Goal: Obtain resource: Obtain resource

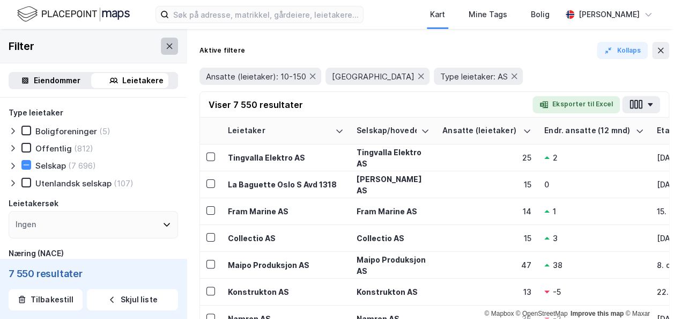
click at [165, 43] on icon at bounding box center [169, 46] width 9 height 9
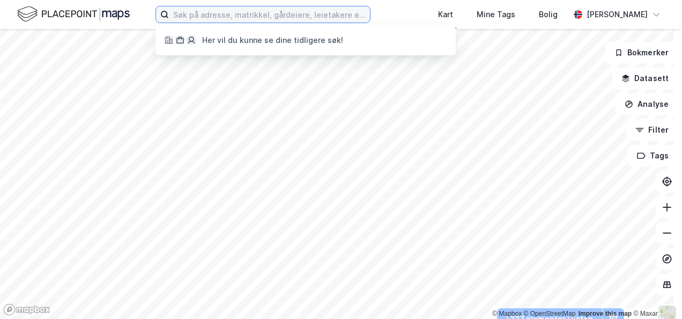
click at [188, 12] on input at bounding box center [269, 14] width 201 height 16
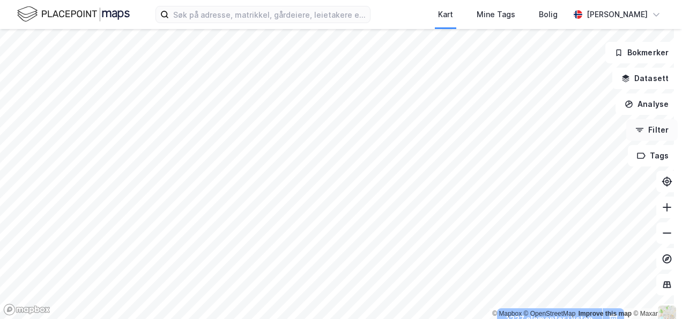
click at [638, 130] on button "Filter" at bounding box center [651, 129] width 51 height 21
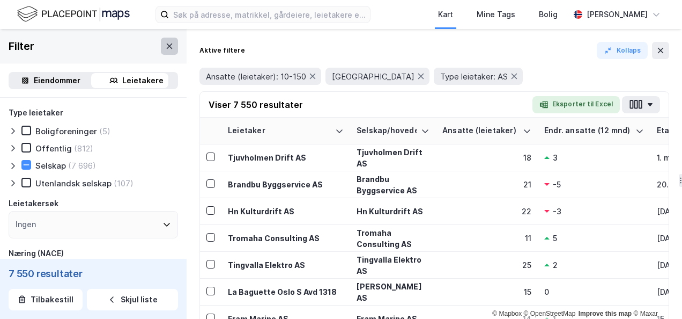
click at [165, 45] on icon at bounding box center [169, 46] width 9 height 9
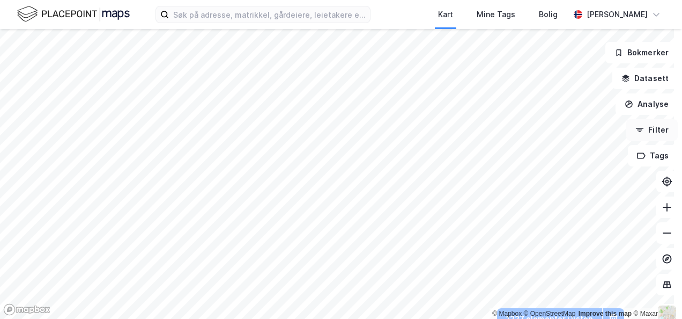
click at [645, 128] on button "Filter" at bounding box center [651, 129] width 51 height 21
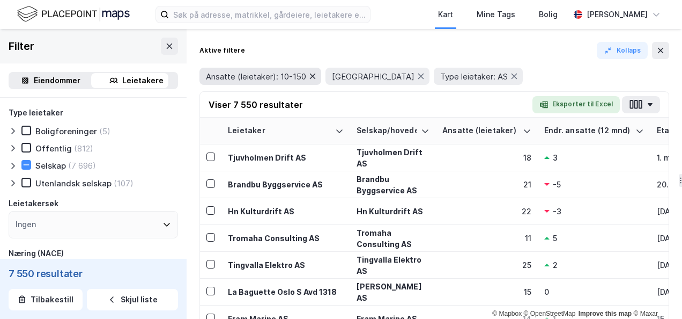
click at [309, 75] on icon at bounding box center [312, 76] width 9 height 9
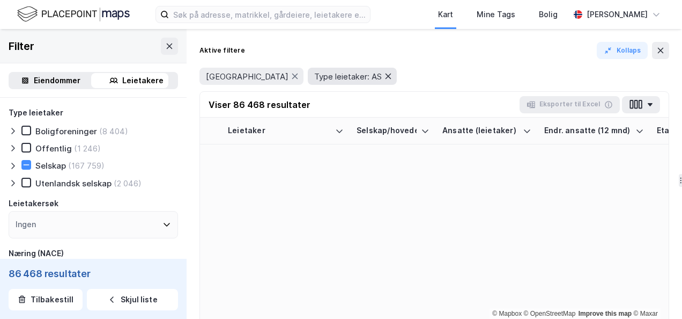
click at [384, 76] on icon at bounding box center [388, 76] width 9 height 9
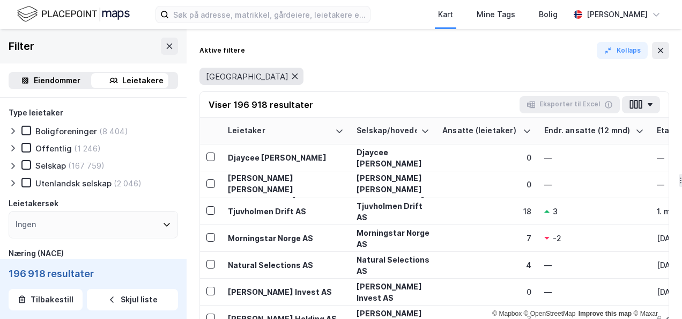
click at [291, 76] on icon at bounding box center [295, 76] width 9 height 9
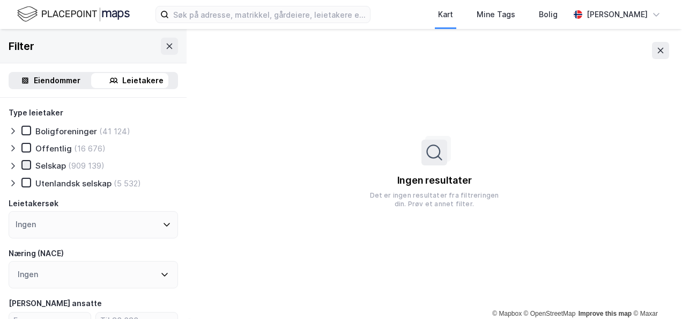
click at [28, 164] on icon at bounding box center [27, 165] width 6 height 4
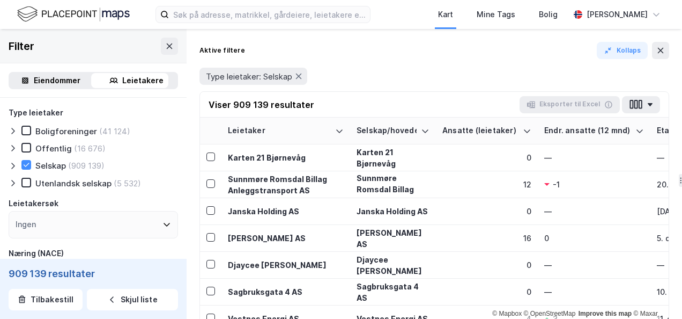
drag, startPoint x: 29, startPoint y: 162, endPoint x: 12, endPoint y: 165, distance: 17.4
click at [29, 162] on icon at bounding box center [27, 165] width 8 height 8
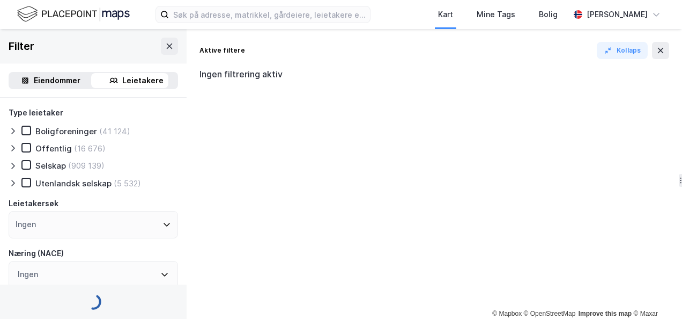
click at [11, 167] on icon at bounding box center [13, 165] width 9 height 9
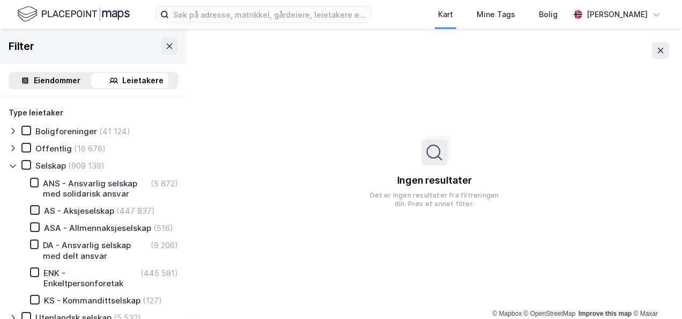
click at [34, 209] on icon at bounding box center [35, 210] width 8 height 8
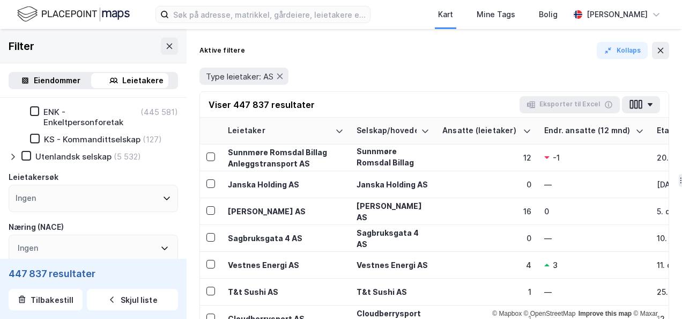
scroll to position [54, 0]
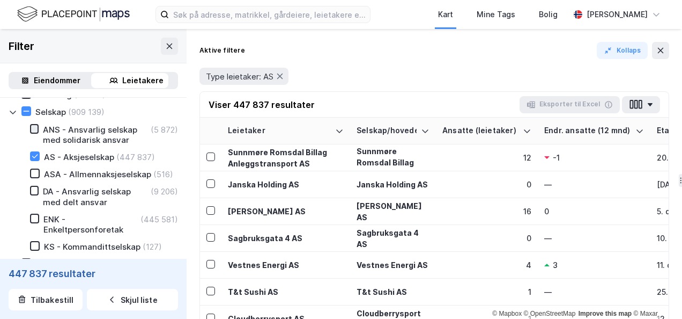
click at [34, 127] on icon at bounding box center [35, 129] width 8 height 8
click at [35, 173] on icon at bounding box center [35, 173] width 8 height 8
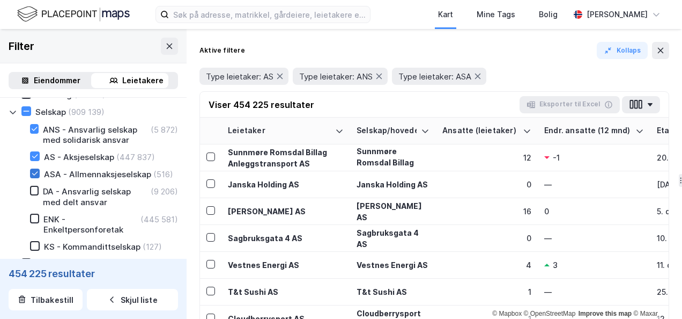
click at [35, 173] on icon at bounding box center [35, 173] width 8 height 8
click at [37, 129] on icon at bounding box center [35, 129] width 8 height 8
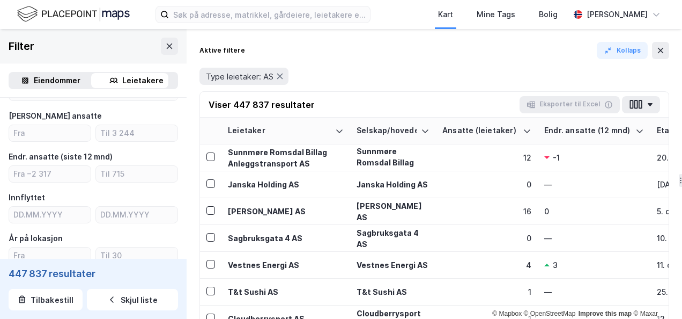
scroll to position [268, 0]
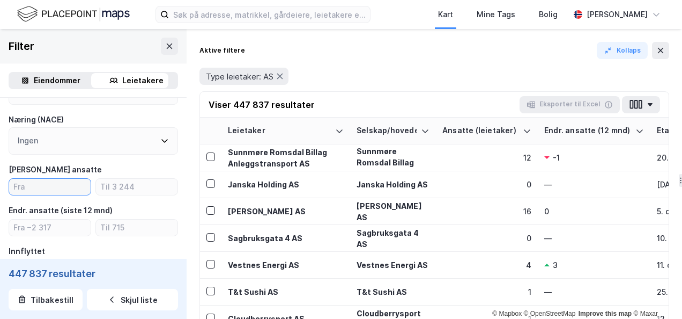
click at [24, 195] on input "number" at bounding box center [50, 187] width 82 height 16
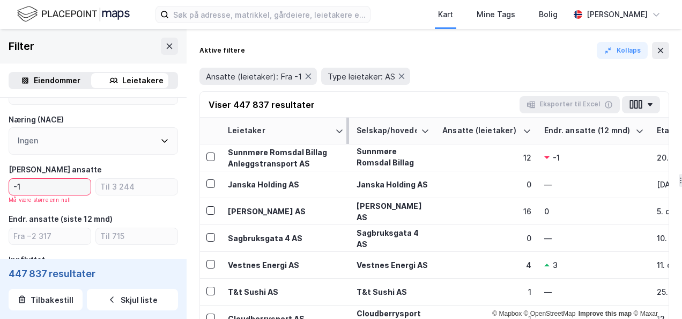
type input "-2"
click at [23, 192] on input "-1" at bounding box center [50, 187] width 82 height 16
drag, startPoint x: 21, startPoint y: 196, endPoint x: 0, endPoint y: 208, distance: 24.5
click at [0, 209] on html "Kart Mine Tags [PERSON_NAME] Tone [PERSON_NAME] © Mapbox © OpenStreetMap Improv…" at bounding box center [341, 159] width 682 height 319
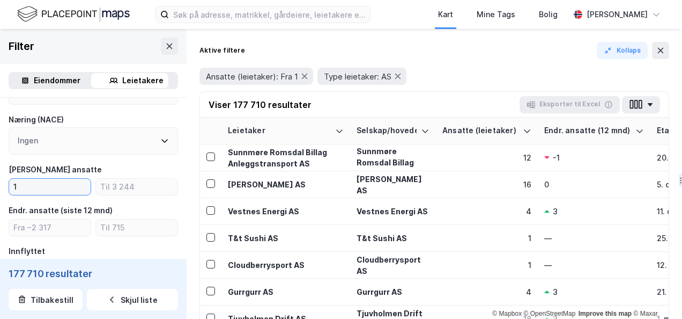
scroll to position [214, 0]
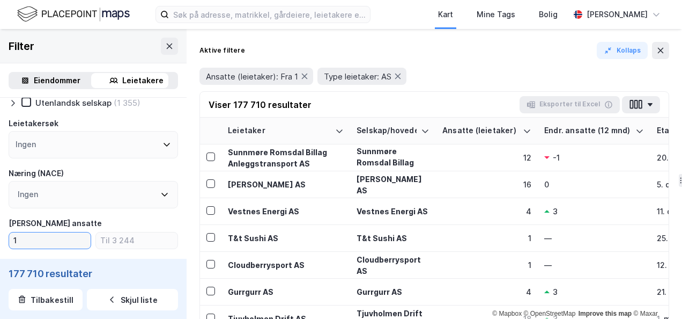
type input "1"
click at [104, 243] on div "[PERSON_NAME] ansatte 1" at bounding box center [93, 233] width 169 height 32
click at [104, 248] on input "number" at bounding box center [137, 240] width 82 height 16
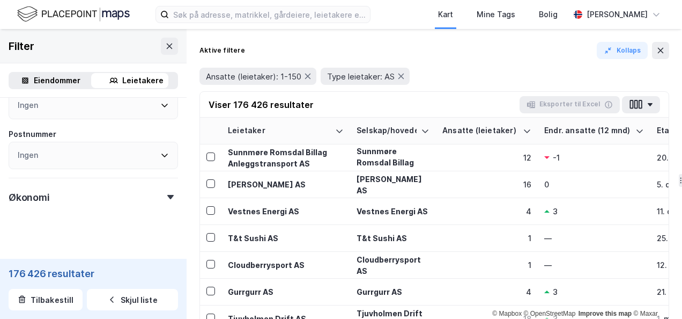
scroll to position [643, 0]
type input "150"
click at [160, 101] on icon at bounding box center [164, 97] width 9 height 9
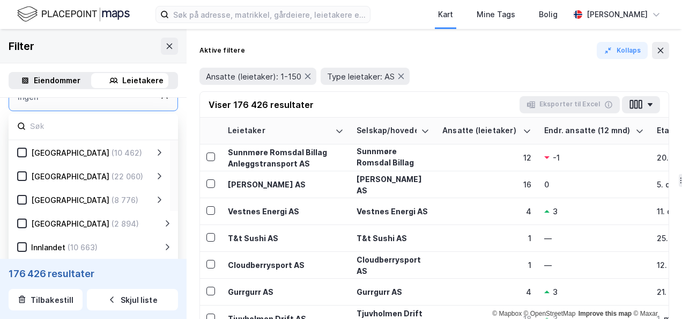
click at [24, 180] on icon at bounding box center [22, 176] width 8 height 8
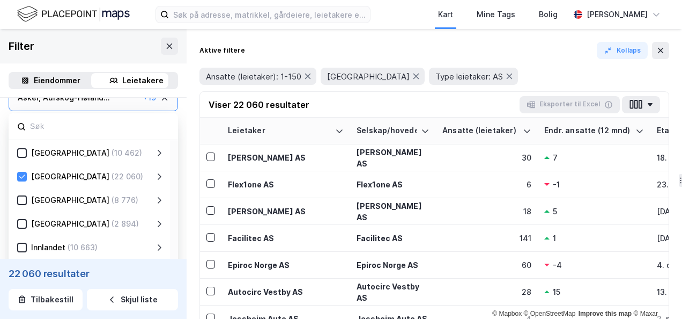
click at [55, 183] on div "[GEOGRAPHIC_DATA]" at bounding box center [70, 176] width 78 height 13
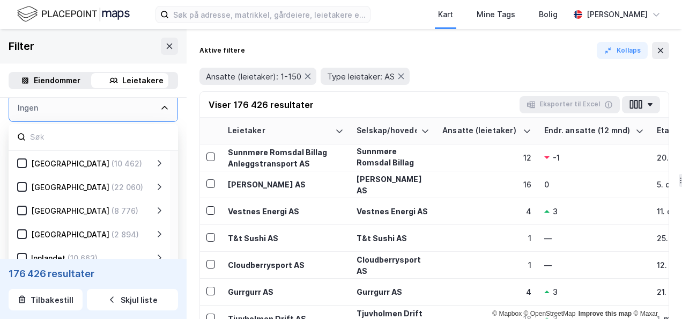
scroll to position [643, 0]
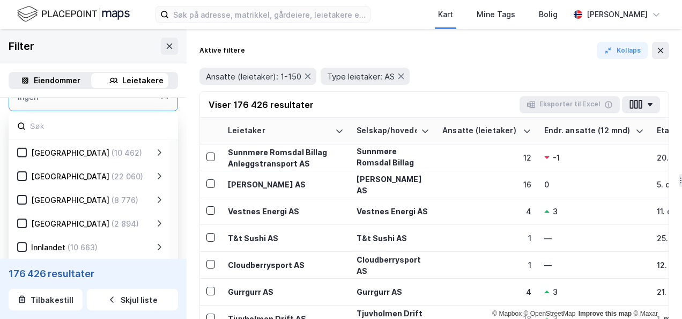
click at [158, 180] on icon at bounding box center [159, 176] width 9 height 9
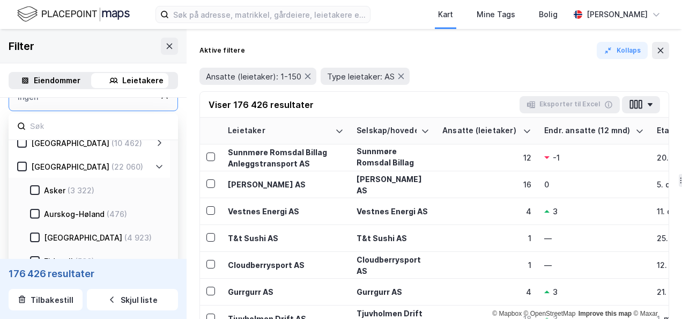
scroll to position [0, 0]
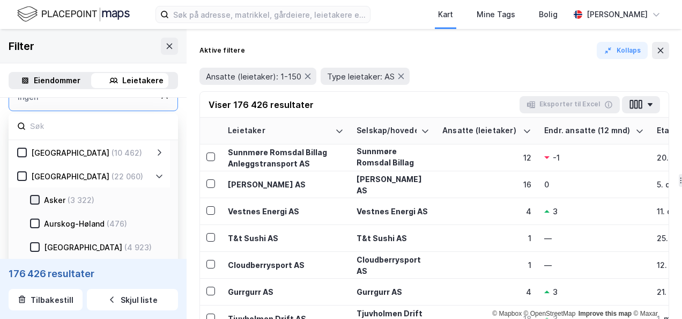
click at [36, 203] on icon at bounding box center [35, 200] width 8 height 8
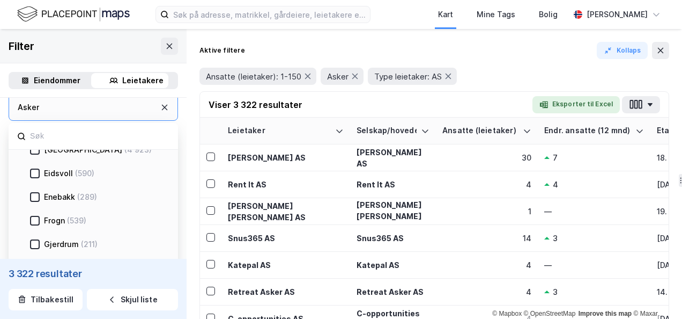
scroll to position [54, 0]
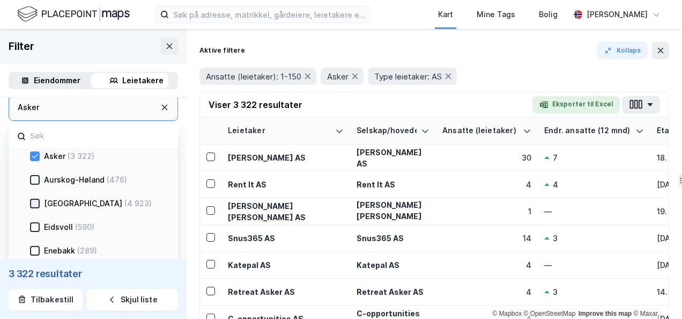
click at [37, 203] on icon at bounding box center [35, 204] width 6 height 4
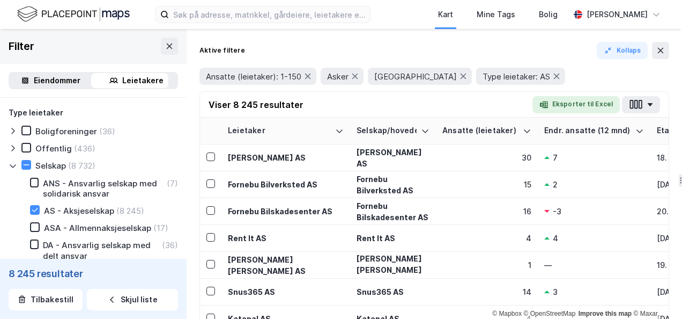
click at [122, 78] on div "Leietakere" at bounding box center [142, 80] width 41 height 13
click at [637, 102] on icon "button" at bounding box center [636, 104] width 4 height 9
click at [580, 103] on button "Eksporter til Excel" at bounding box center [575, 104] width 87 height 17
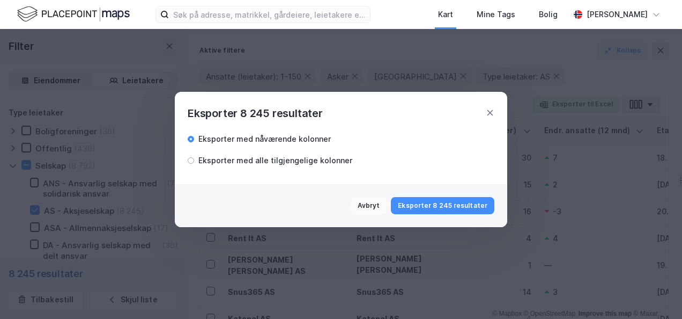
click at [447, 205] on button "Eksporter 8 245 resultater" at bounding box center [442, 205] width 103 height 17
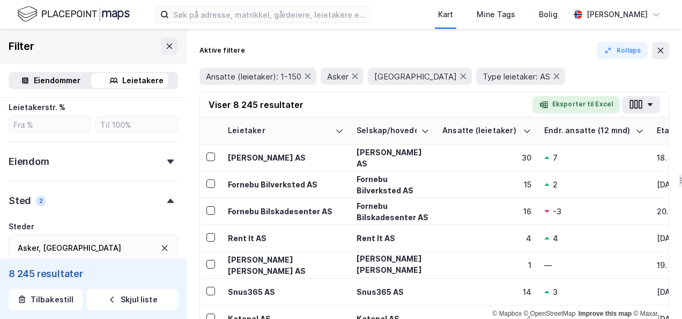
scroll to position [536, 0]
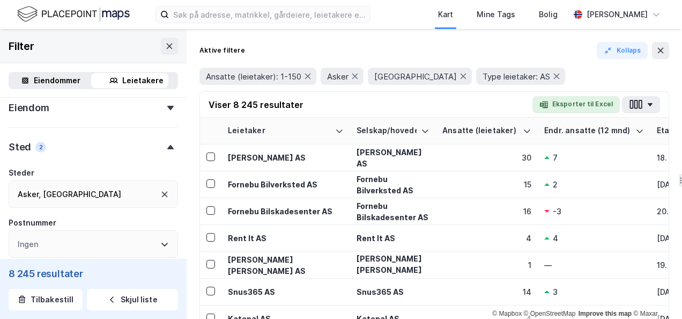
click at [162, 196] on icon at bounding box center [165, 194] width 6 height 6
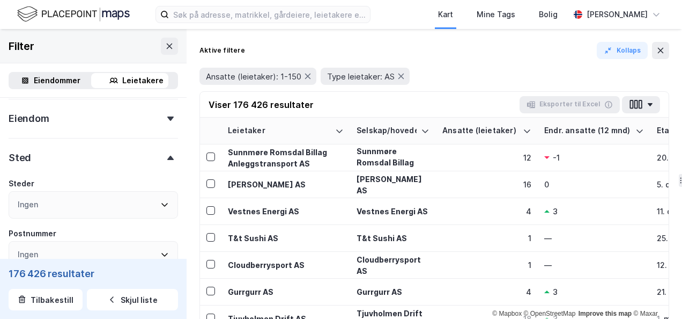
scroll to position [557, 0]
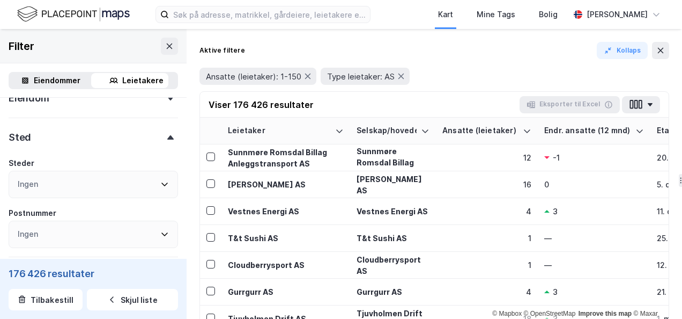
click at [167, 139] on icon at bounding box center [170, 137] width 6 height 4
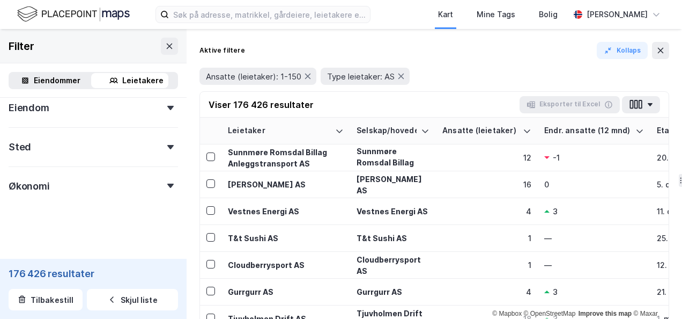
click at [167, 149] on icon at bounding box center [170, 147] width 6 height 4
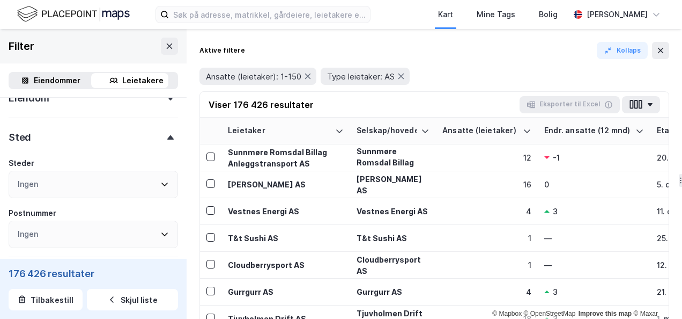
click at [161, 192] on div "Ingen" at bounding box center [93, 184] width 169 height 27
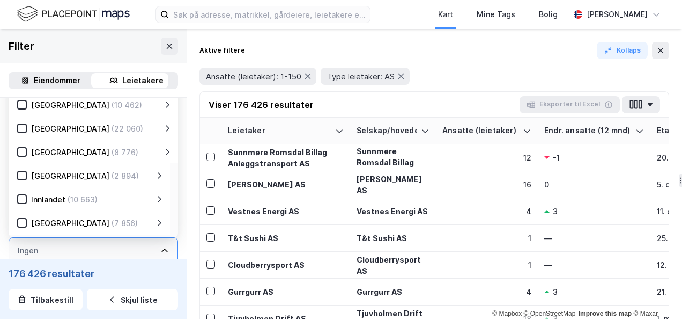
scroll to position [436, 0]
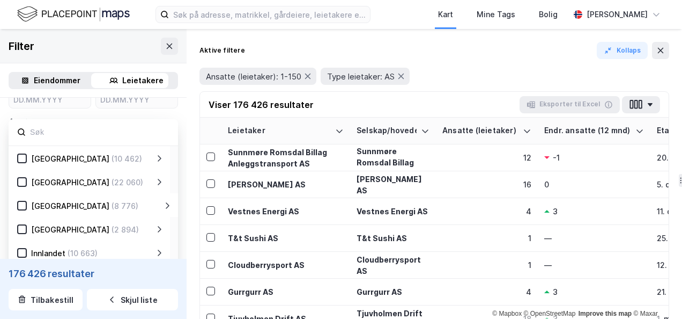
drag, startPoint x: 20, startPoint y: 192, endPoint x: 34, endPoint y: 198, distance: 15.1
click at [21, 186] on icon at bounding box center [22, 182] width 8 height 8
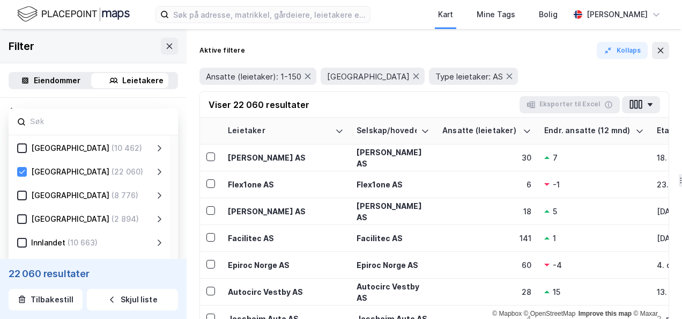
scroll to position [426, 0]
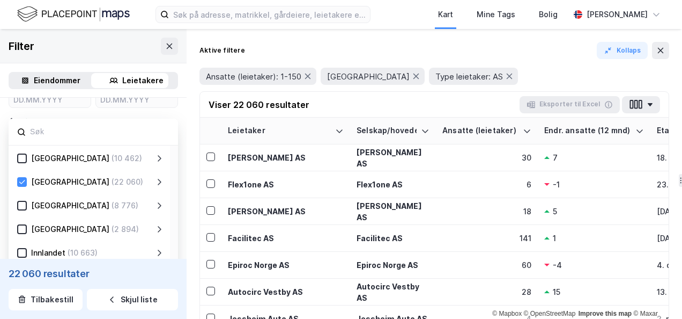
click at [160, 186] on icon at bounding box center [159, 181] width 9 height 9
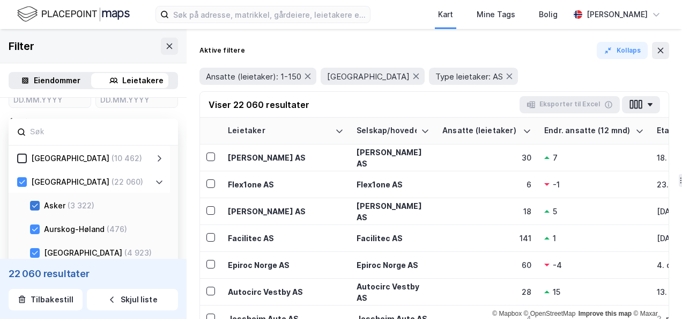
click at [34, 209] on icon at bounding box center [35, 206] width 8 height 8
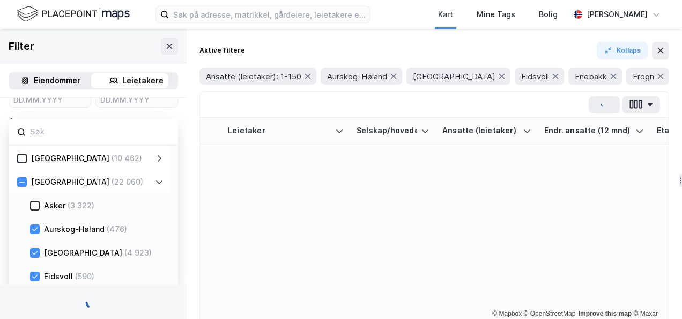
drag, startPoint x: 33, startPoint y: 240, endPoint x: 90, endPoint y: 234, distance: 57.1
click at [34, 233] on icon at bounding box center [35, 229] width 8 height 8
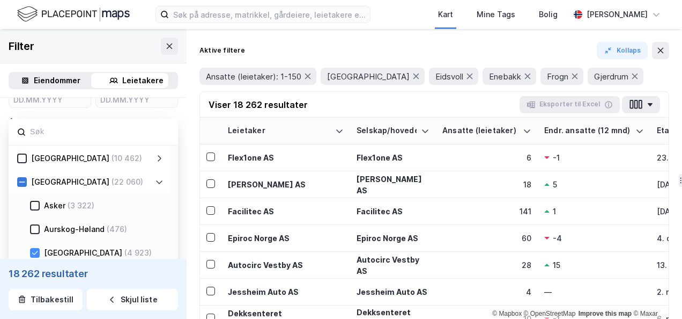
click at [24, 186] on icon at bounding box center [22, 182] width 8 height 8
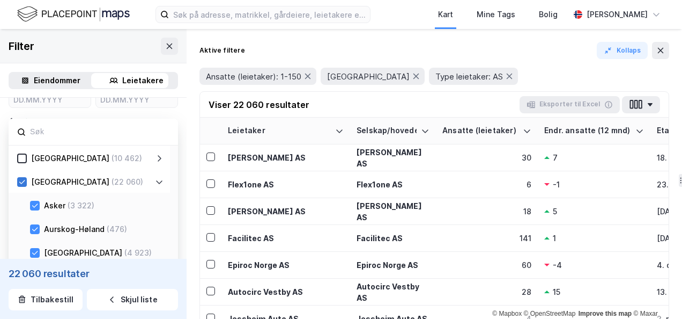
click at [21, 184] on icon at bounding box center [22, 182] width 6 height 4
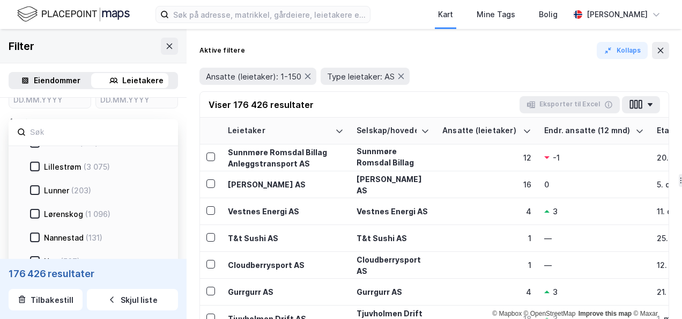
scroll to position [268, 0]
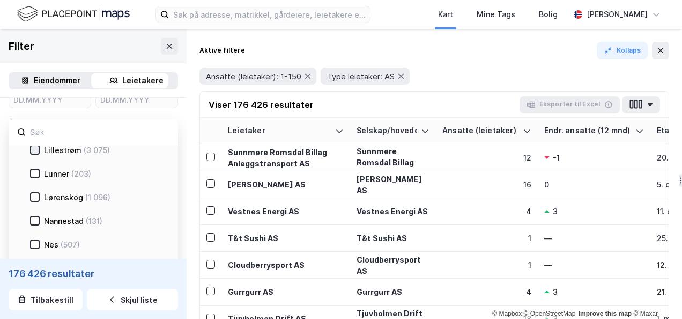
click at [35, 153] on icon at bounding box center [35, 150] width 8 height 8
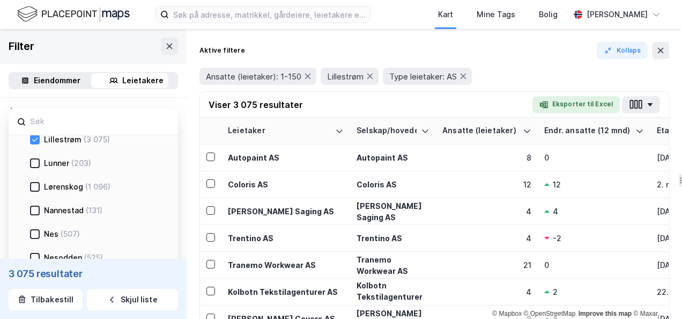
scroll to position [416, 0]
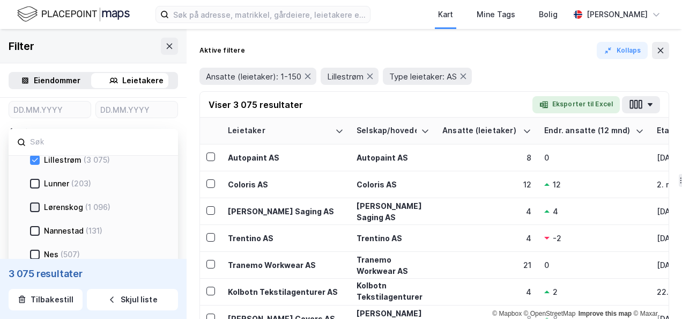
click at [33, 207] on icon at bounding box center [35, 207] width 8 height 8
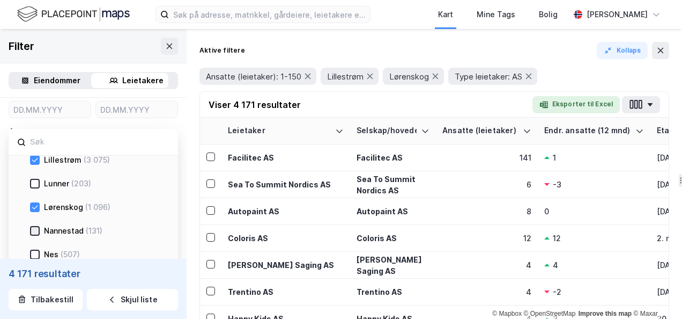
click at [35, 231] on icon at bounding box center [35, 231] width 8 height 8
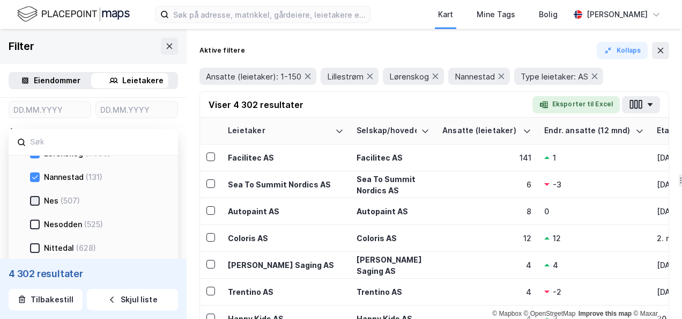
click at [36, 201] on icon at bounding box center [35, 201] width 6 height 4
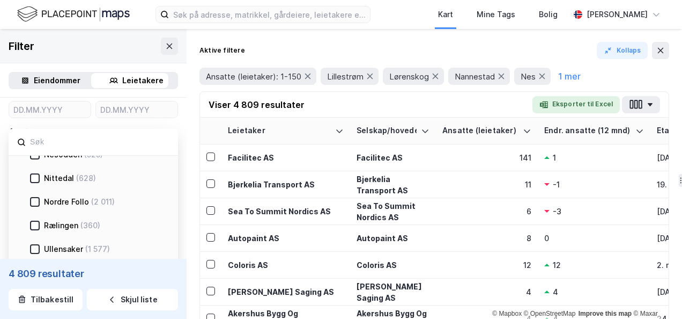
scroll to position [375, 0]
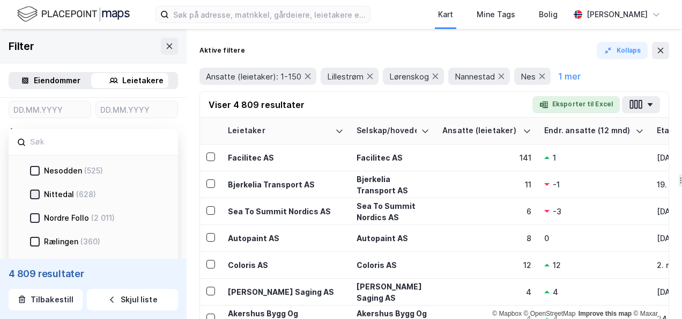
click at [35, 194] on icon at bounding box center [35, 194] width 8 height 8
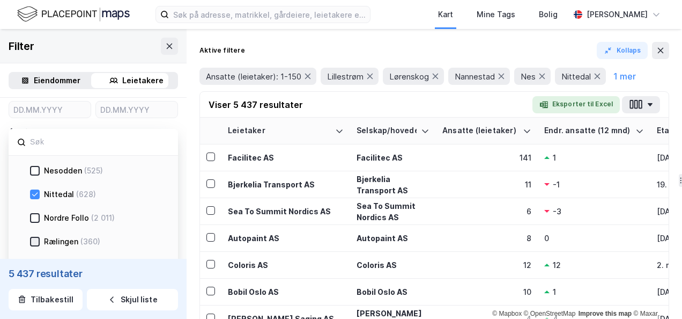
click at [37, 241] on icon at bounding box center [35, 242] width 8 height 8
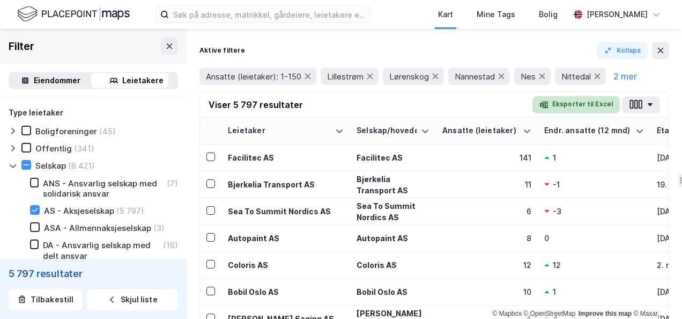
click at [587, 104] on button "Eksporter til Excel" at bounding box center [575, 104] width 87 height 17
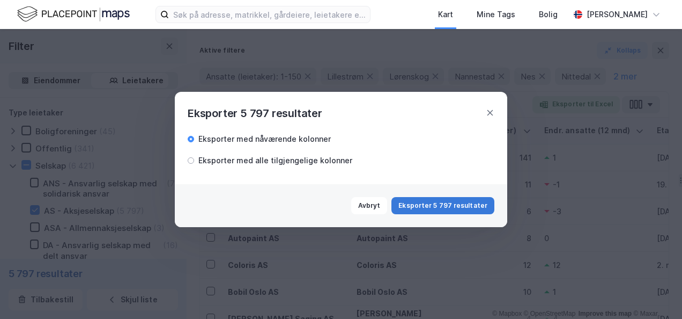
click at [439, 206] on button "Eksporter 5 797 resultater" at bounding box center [442, 205] width 103 height 17
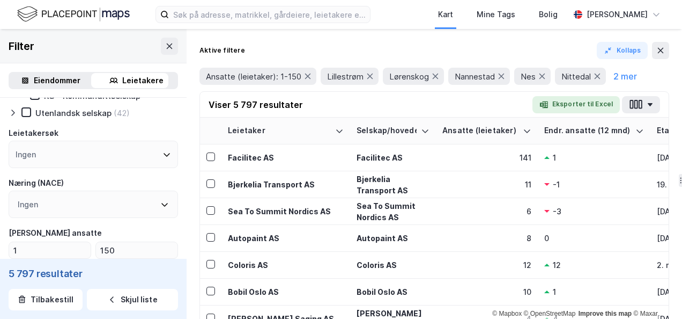
scroll to position [214, 0]
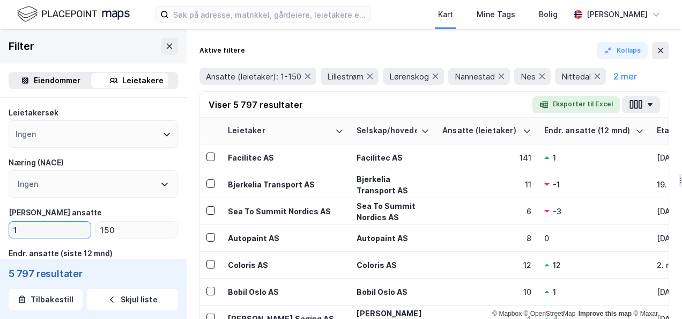
click at [30, 235] on input "1" at bounding box center [50, 229] width 82 height 16
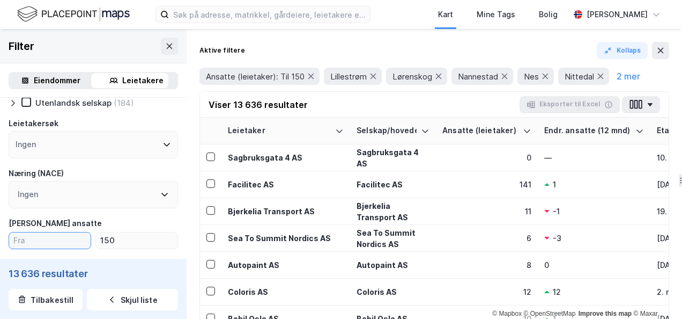
click at [34, 243] on input "number" at bounding box center [50, 240] width 82 height 16
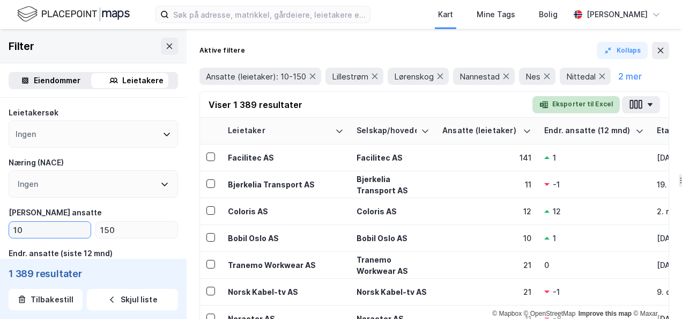
type input "10"
click at [589, 106] on button "Eksporter til Excel" at bounding box center [575, 104] width 87 height 17
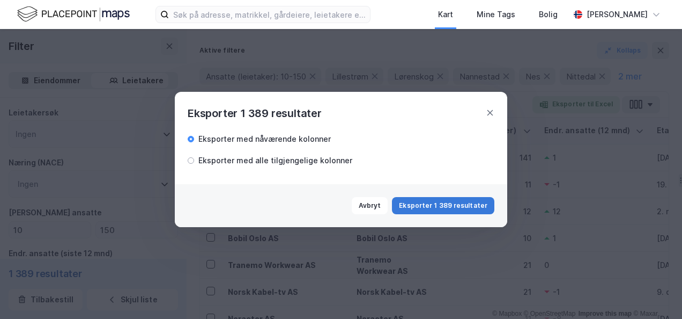
click at [435, 204] on button "Eksporter 1 389 resultater" at bounding box center [443, 205] width 102 height 17
